Goal: Find specific page/section: Find specific page/section

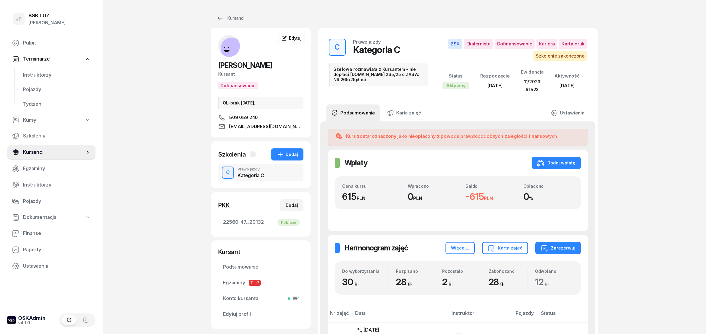
scroll to position [67, 0]
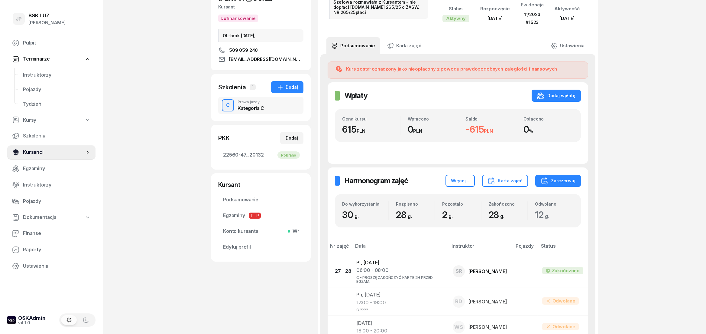
click at [32, 154] on span "Kursanci" at bounding box center [54, 152] width 62 height 8
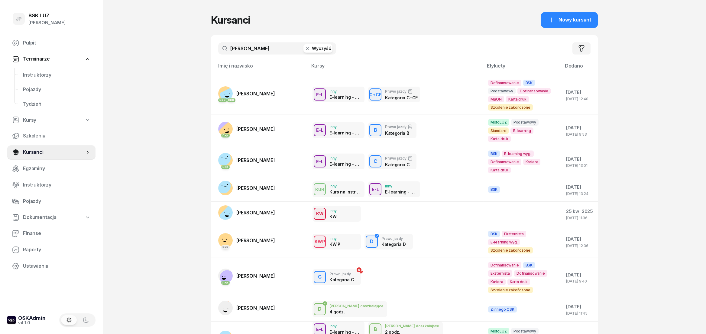
click at [318, 51] on button "Wyczyść" at bounding box center [318, 48] width 29 height 8
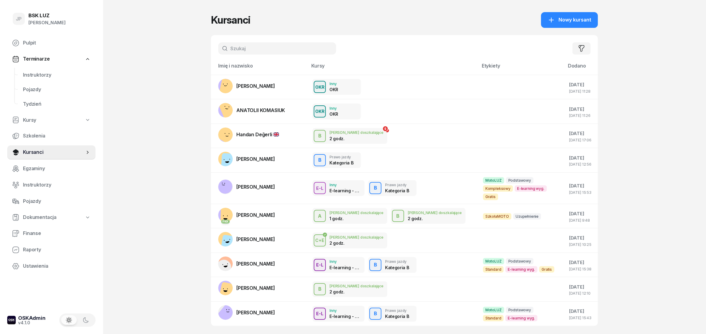
click at [238, 51] on input "text" at bounding box center [277, 48] width 118 height 12
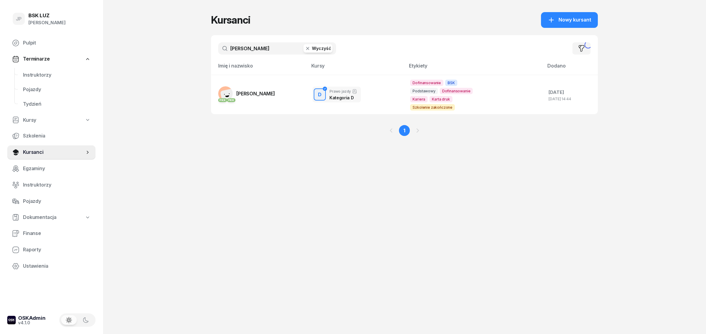
type input "[PERSON_NAME]"
click at [262, 93] on span "[PERSON_NAME]" at bounding box center [255, 93] width 39 height 6
